Goal: Information Seeking & Learning: Learn about a topic

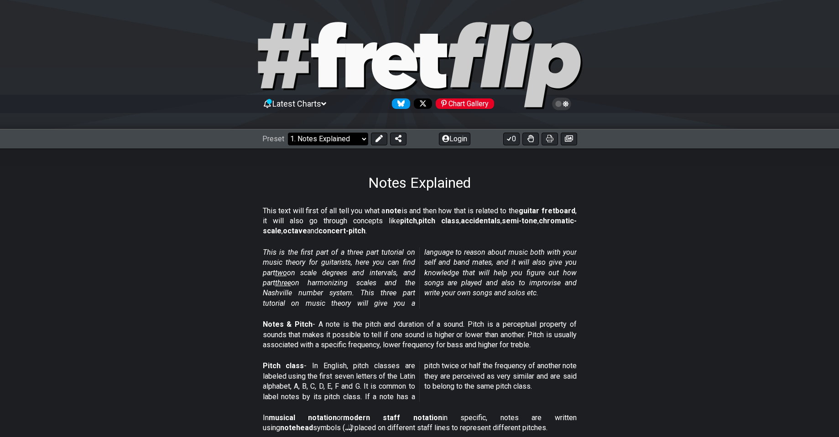
click at [305, 137] on select "Welcome to #fretflip! Initial Preset Custom Preset Minor Pentatonic Major Penta…" at bounding box center [328, 139] width 80 height 13
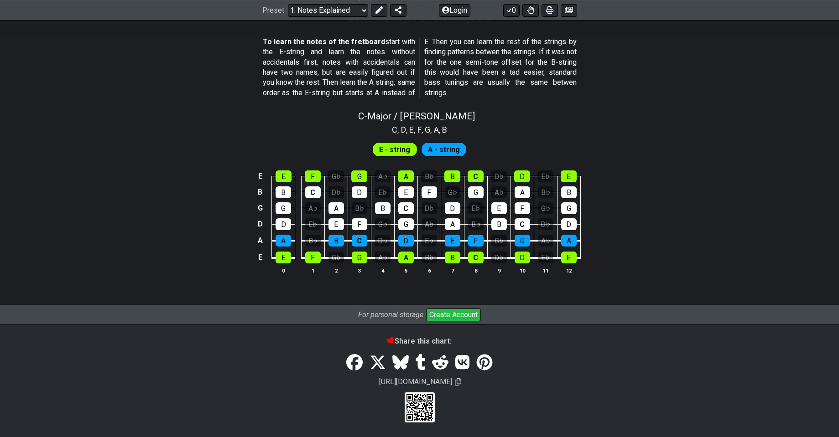
drag, startPoint x: 241, startPoint y: 224, endPoint x: 244, endPoint y: 239, distance: 15.3
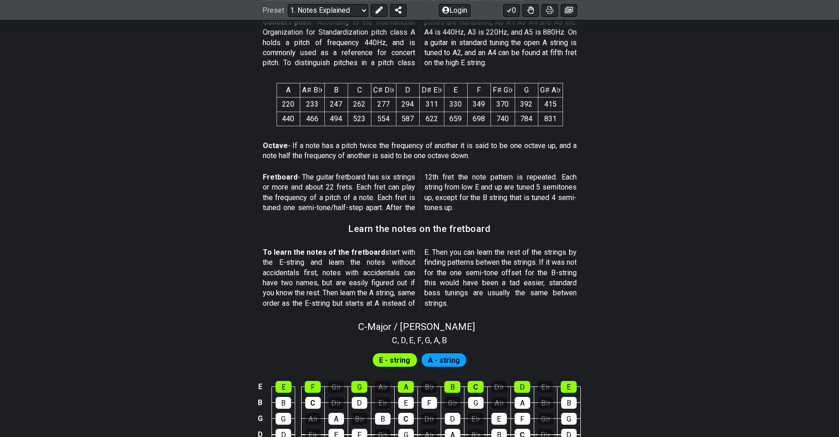
scroll to position [832, 0]
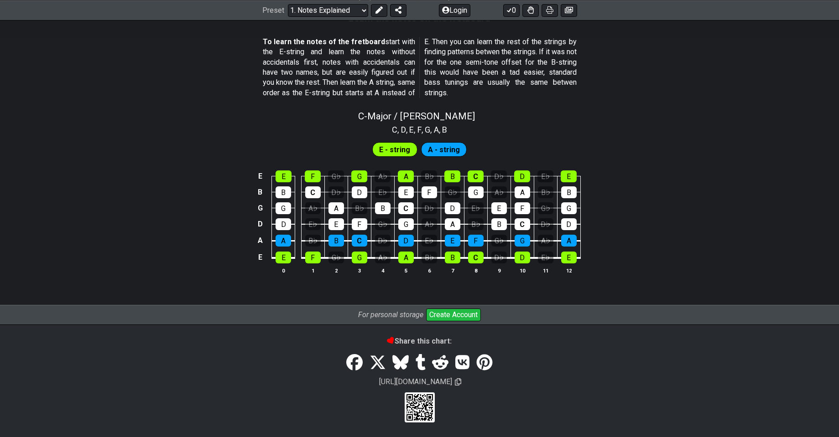
drag, startPoint x: 244, startPoint y: 222, endPoint x: 259, endPoint y: 351, distance: 129.5
click at [281, 247] on td "E" at bounding box center [283, 249] width 23 height 17
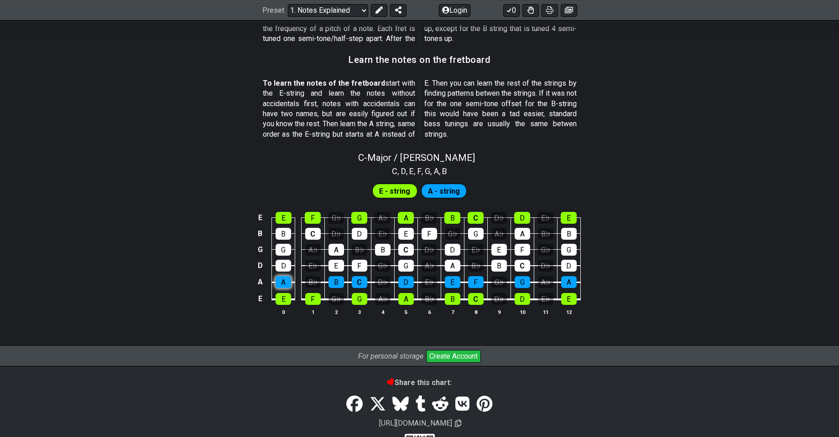
click at [284, 243] on tbody "E E F G♭ G A♭ A B♭ B C D♭ D E♭ E B B C D♭ D E♭ E F G♭ G A♭ A B♭ B G G A♭ A B♭ B…" at bounding box center [418, 255] width 326 height 107
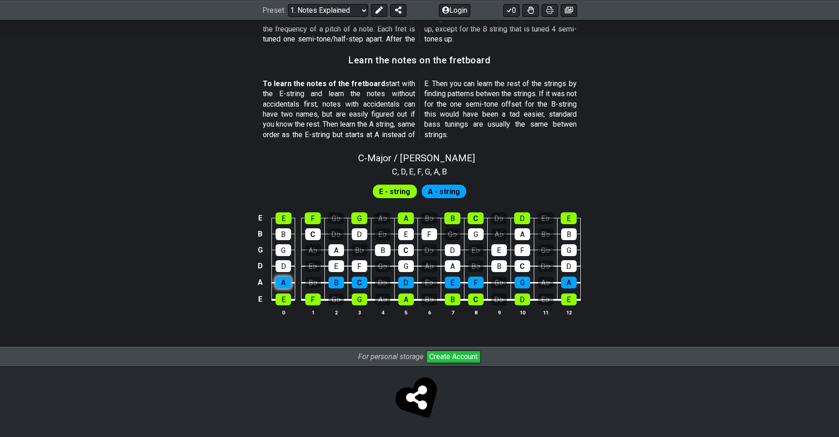
click at [287, 285] on div "A" at bounding box center [284, 283] width 16 height 12
click at [288, 269] on div "D" at bounding box center [284, 266] width 16 height 12
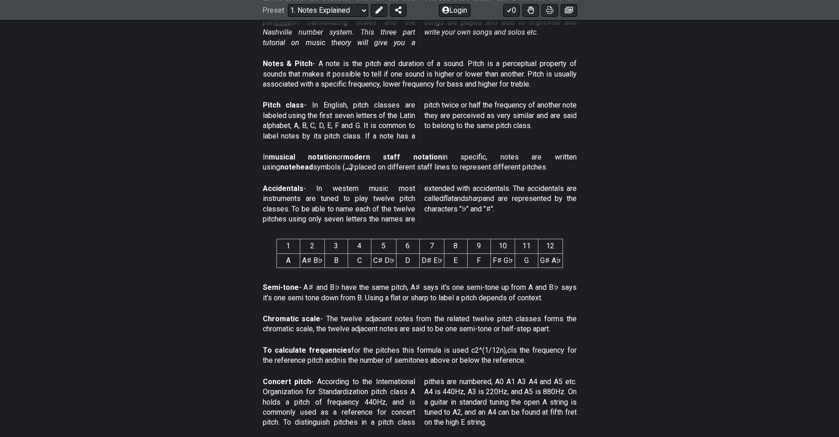
scroll to position [0, 0]
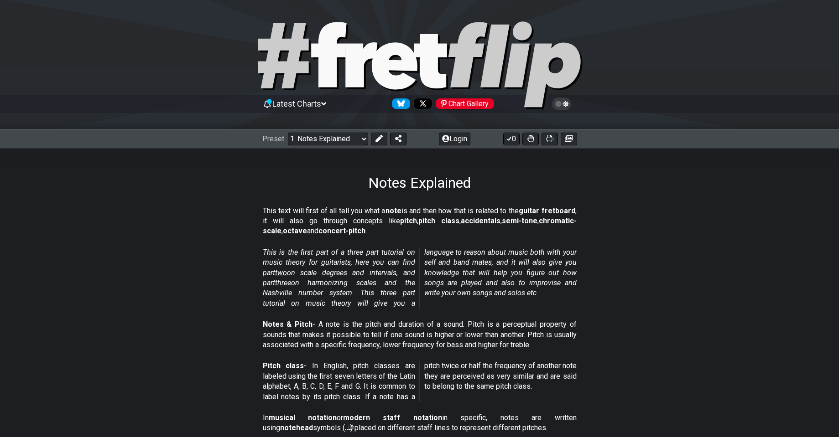
drag, startPoint x: 236, startPoint y: 239, endPoint x: 208, endPoint y: 135, distance: 108.2
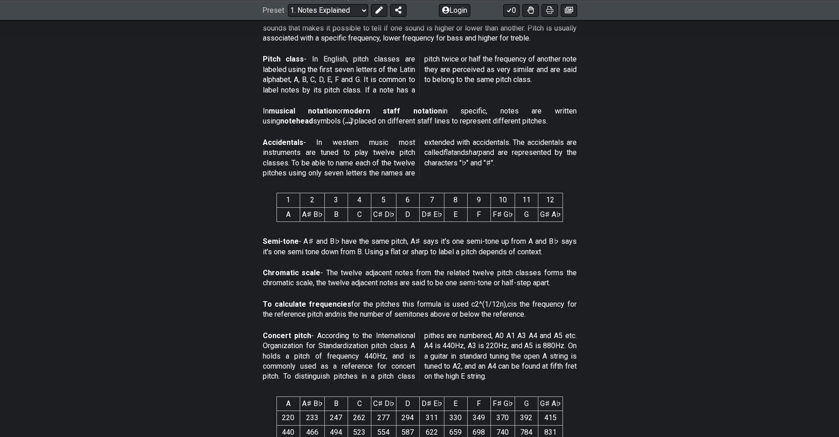
scroll to position [308, 0]
drag, startPoint x: 246, startPoint y: 271, endPoint x: 256, endPoint y: 265, distance: 11.4
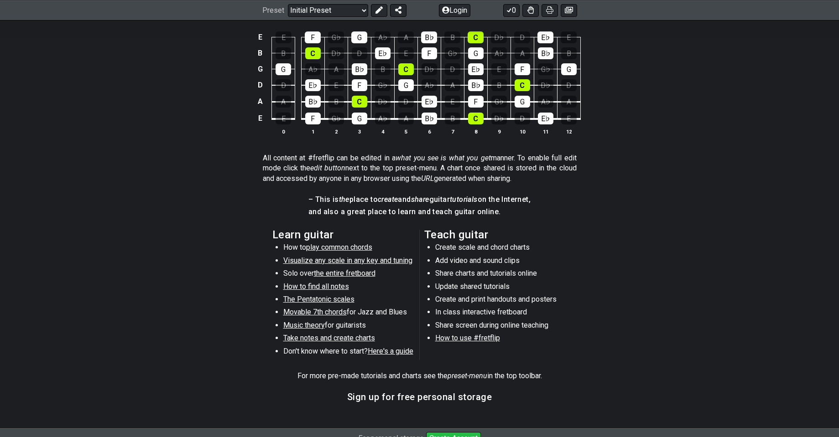
scroll to position [308, 0]
